Goal: Transaction & Acquisition: Purchase product/service

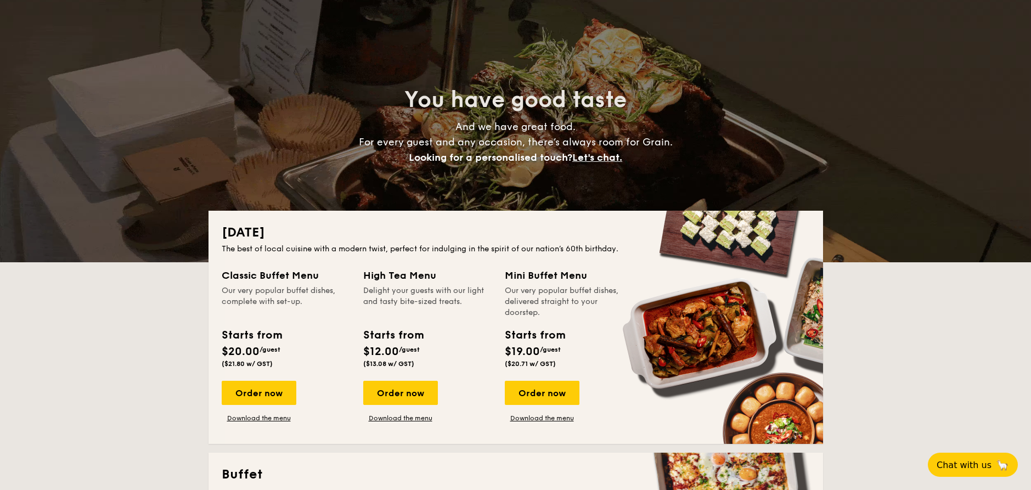
scroll to position [207, 0]
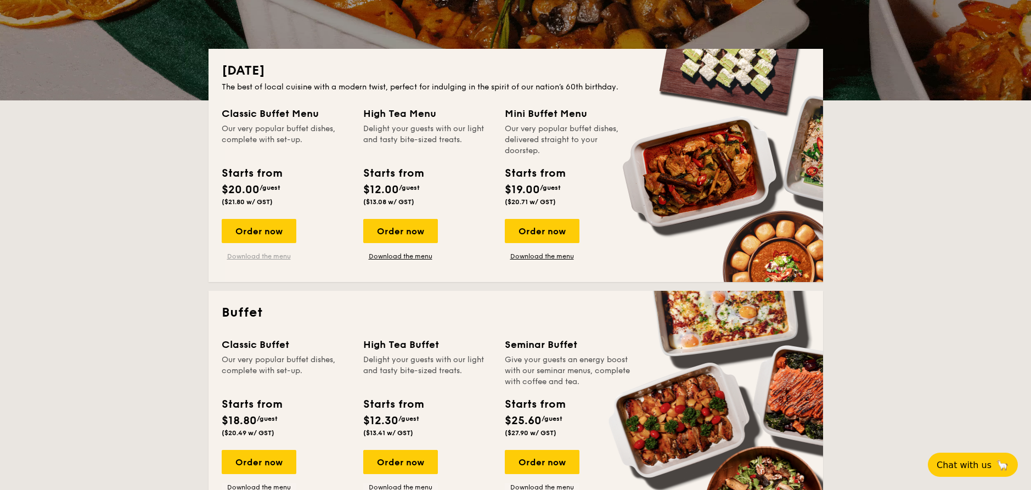
click at [261, 255] on link "Download the menu" at bounding box center [259, 256] width 75 height 9
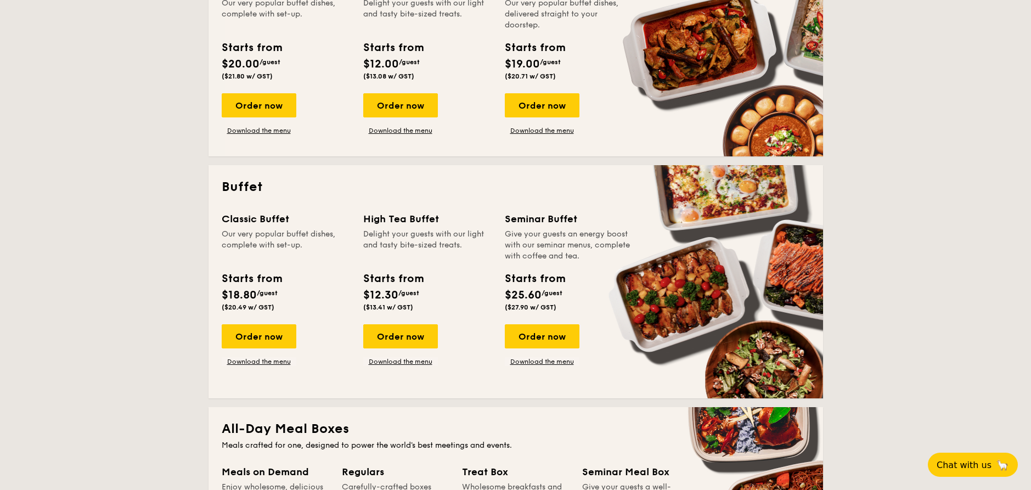
scroll to position [334, 0]
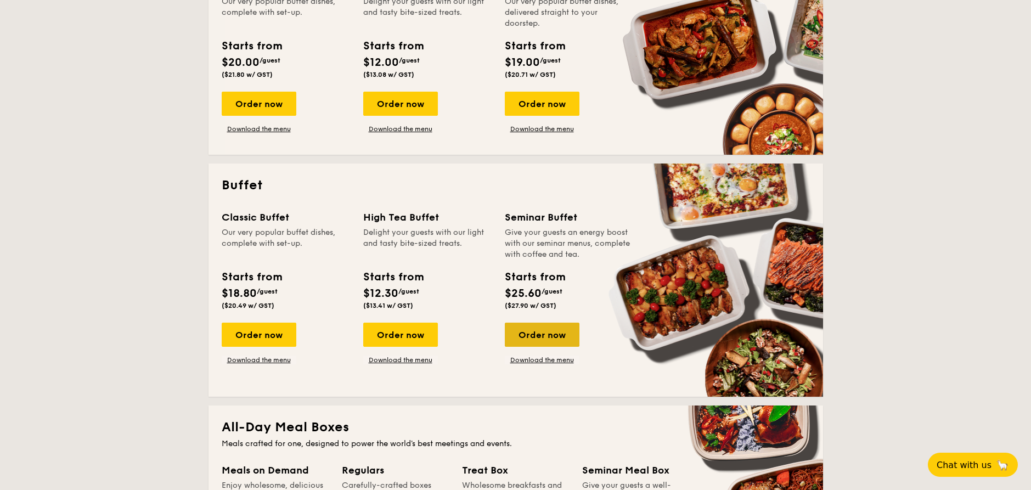
click at [554, 337] on div "Order now" at bounding box center [542, 335] width 75 height 24
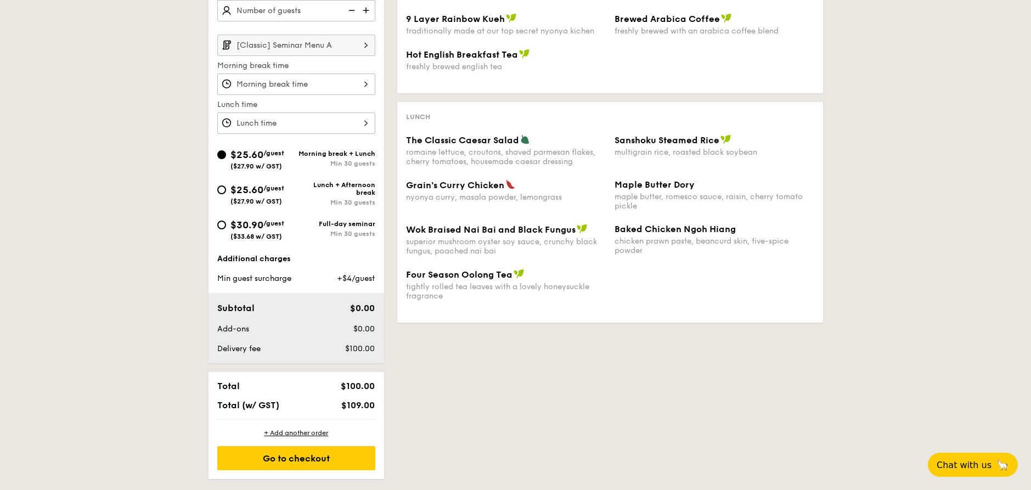
scroll to position [334, 0]
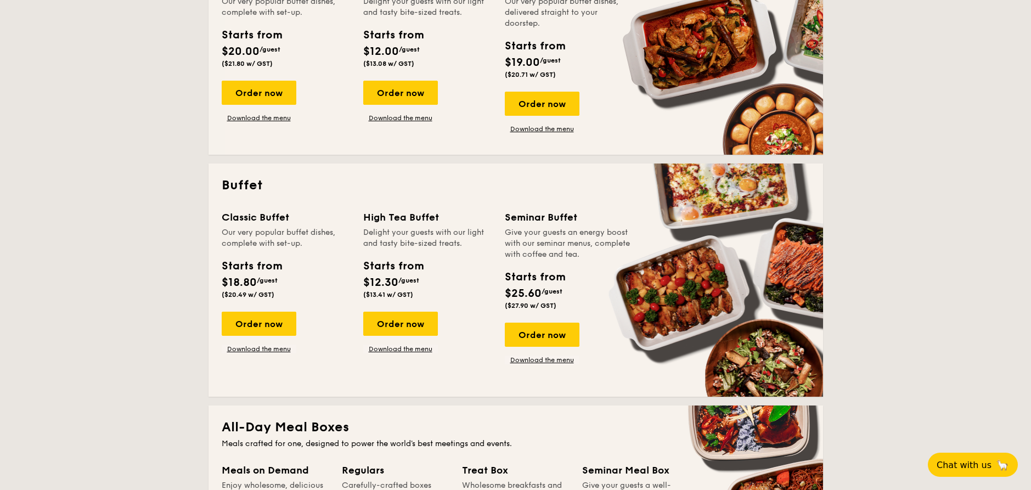
scroll to position [333, 0]
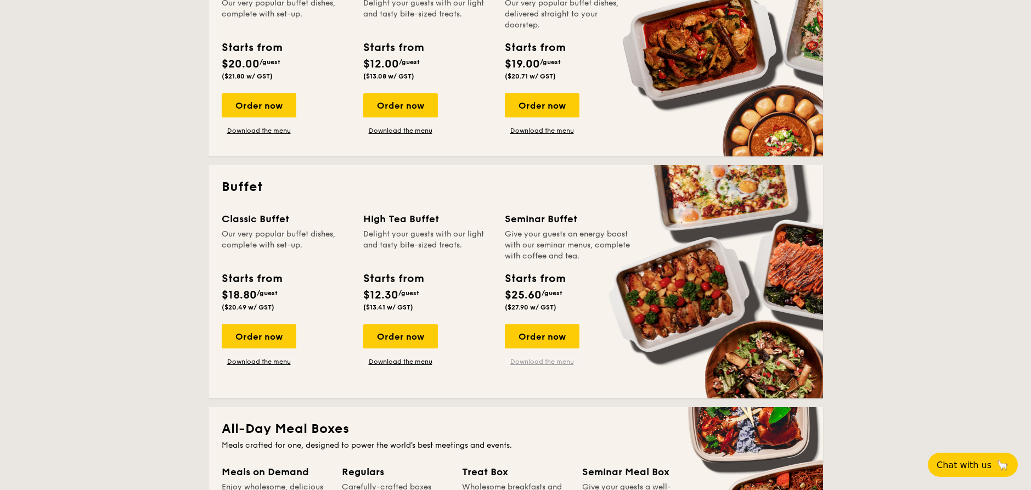
click at [542, 364] on link "Download the menu" at bounding box center [542, 361] width 75 height 9
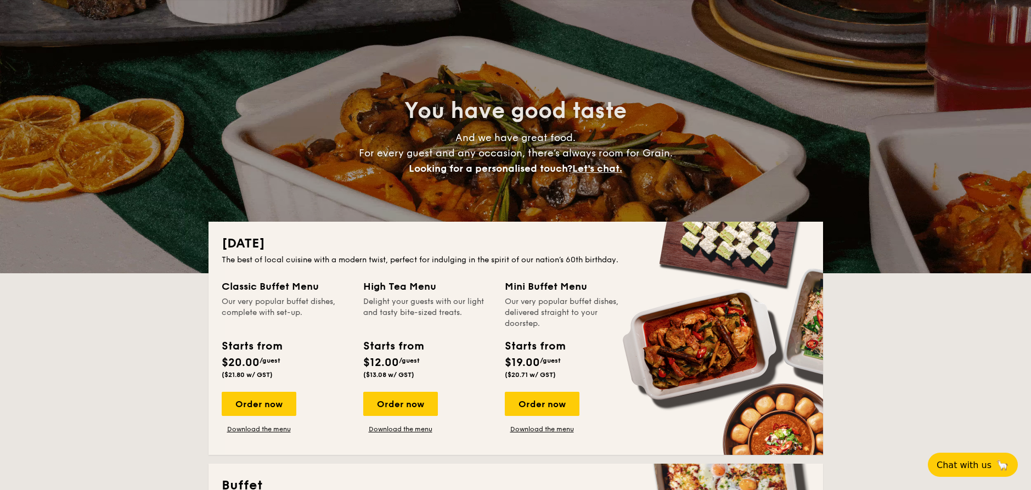
scroll to position [139, 0]
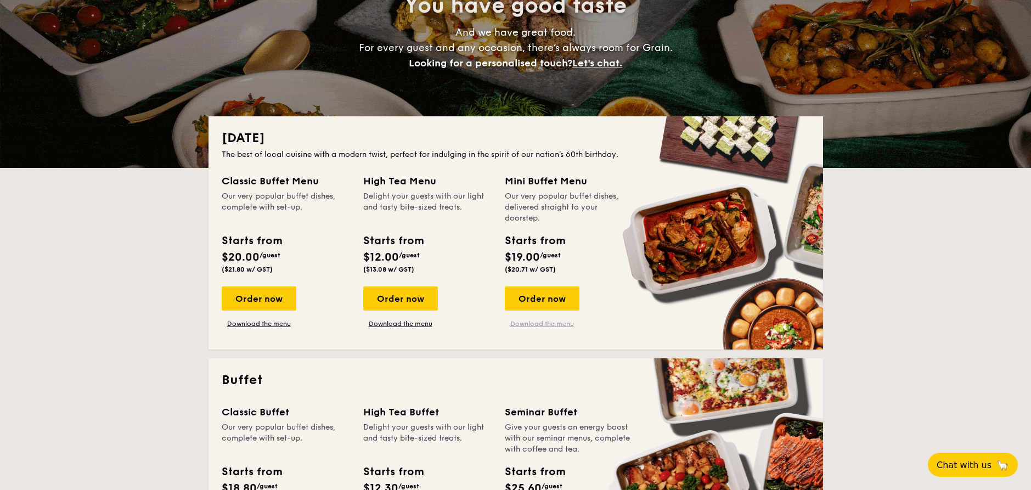
click at [546, 326] on link "Download the menu" at bounding box center [542, 323] width 75 height 9
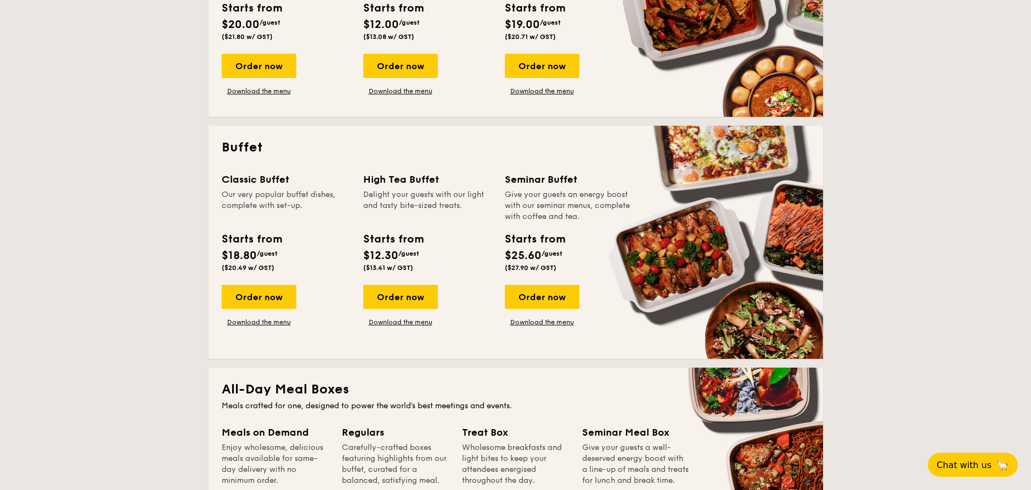
scroll to position [365, 0]
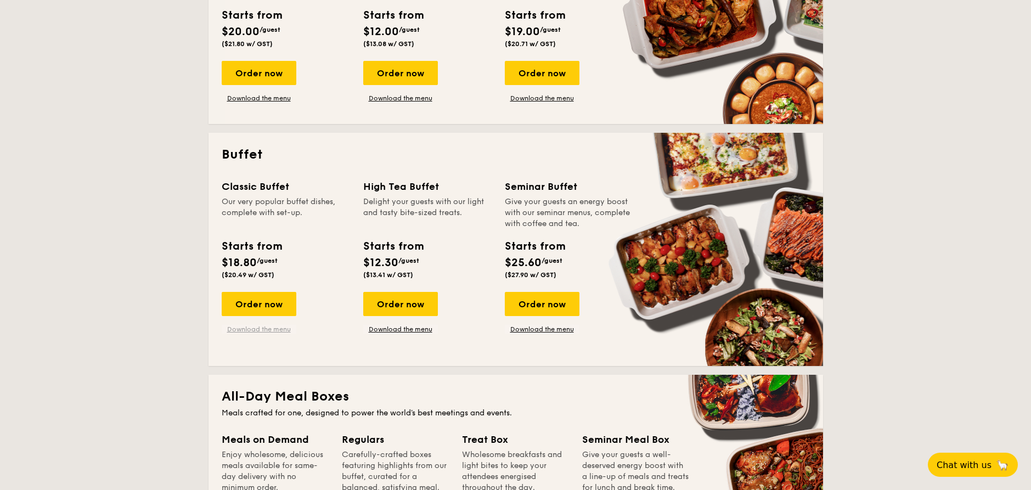
click at [246, 329] on link "Download the menu" at bounding box center [259, 329] width 75 height 9
